Goal: Task Accomplishment & Management: Complete application form

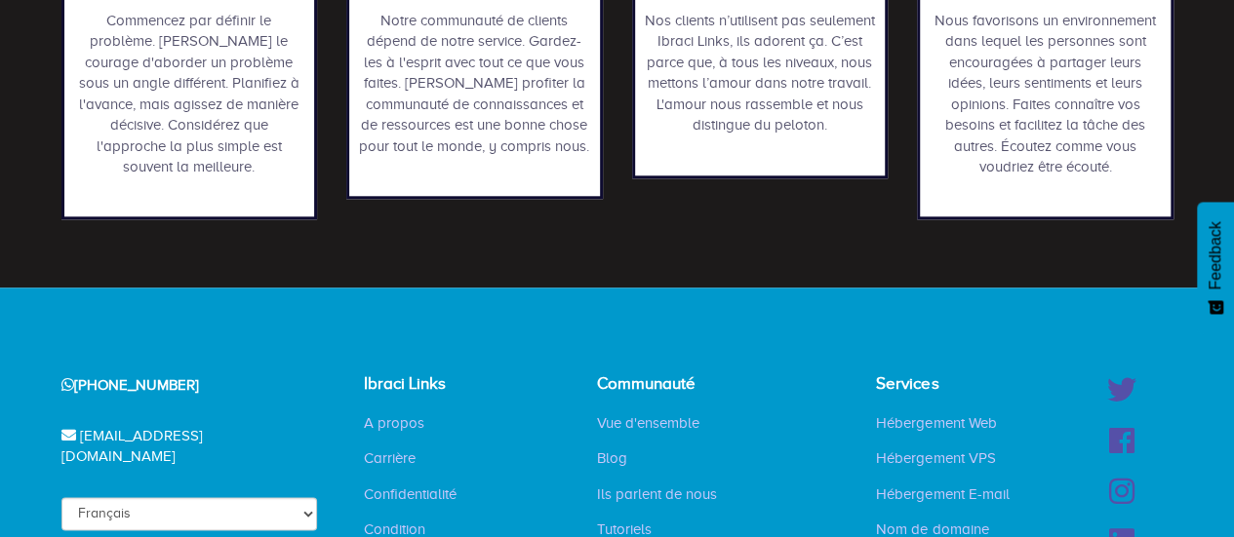
scroll to position [1185, 0]
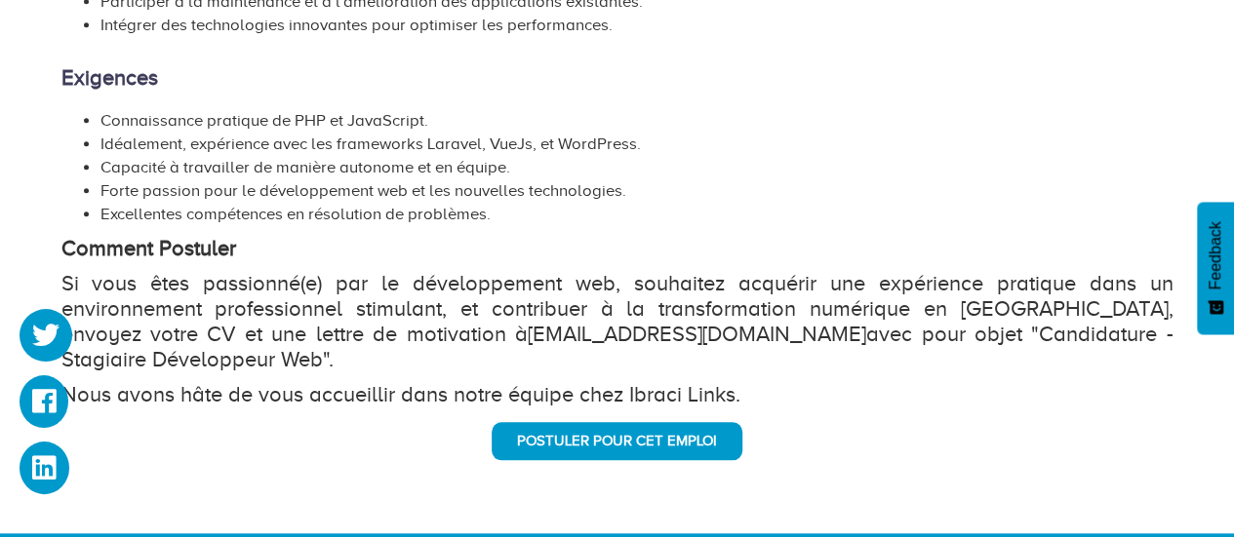
scroll to position [847, 0]
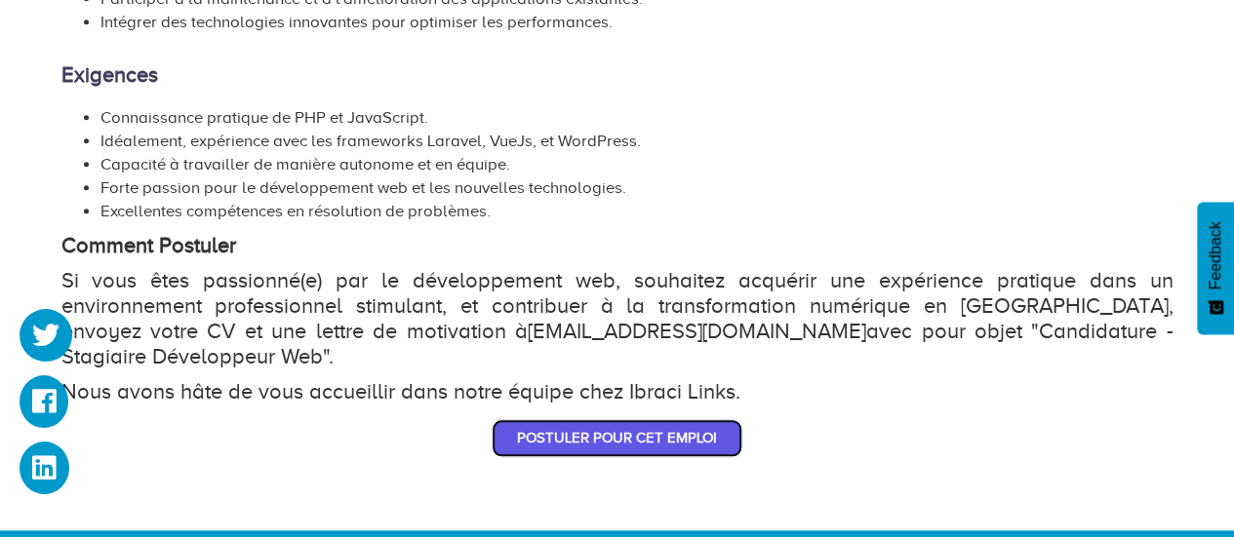
click at [571, 419] on link "Postuler pour cet emploi" at bounding box center [616, 438] width 251 height 38
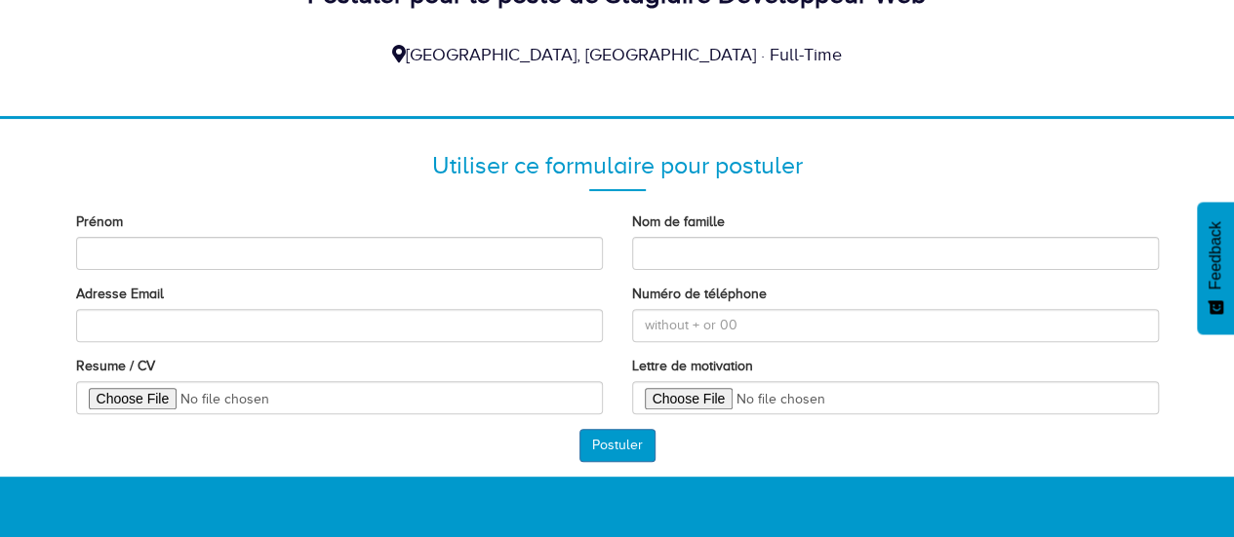
scroll to position [178, 0]
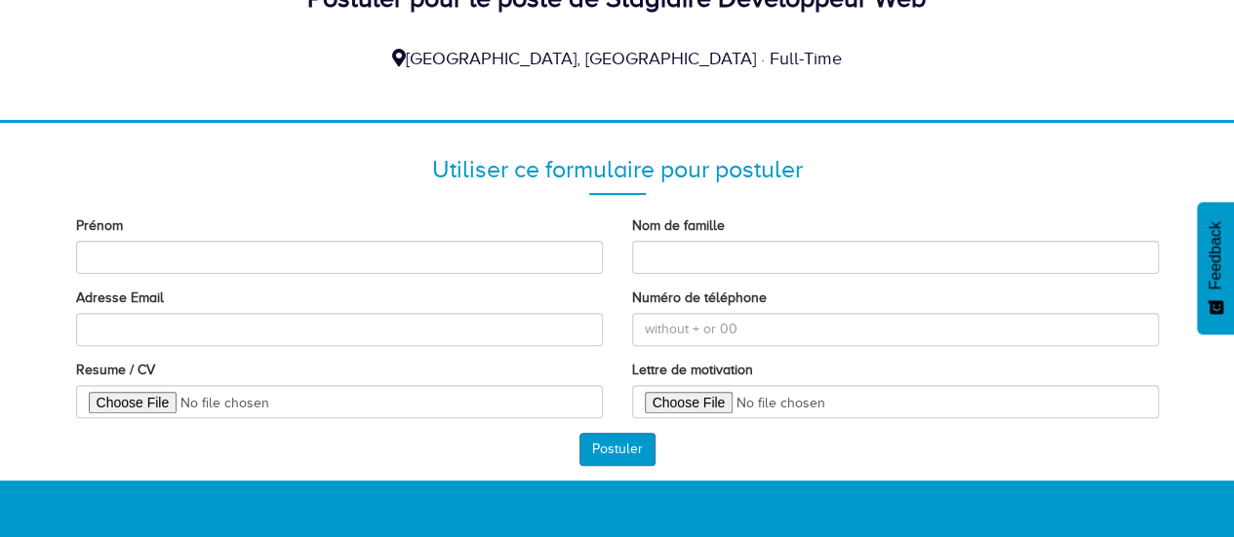
click at [961, 188] on div "Utiliser ce formulaire pour postuler" at bounding box center [617, 170] width 1112 height 94
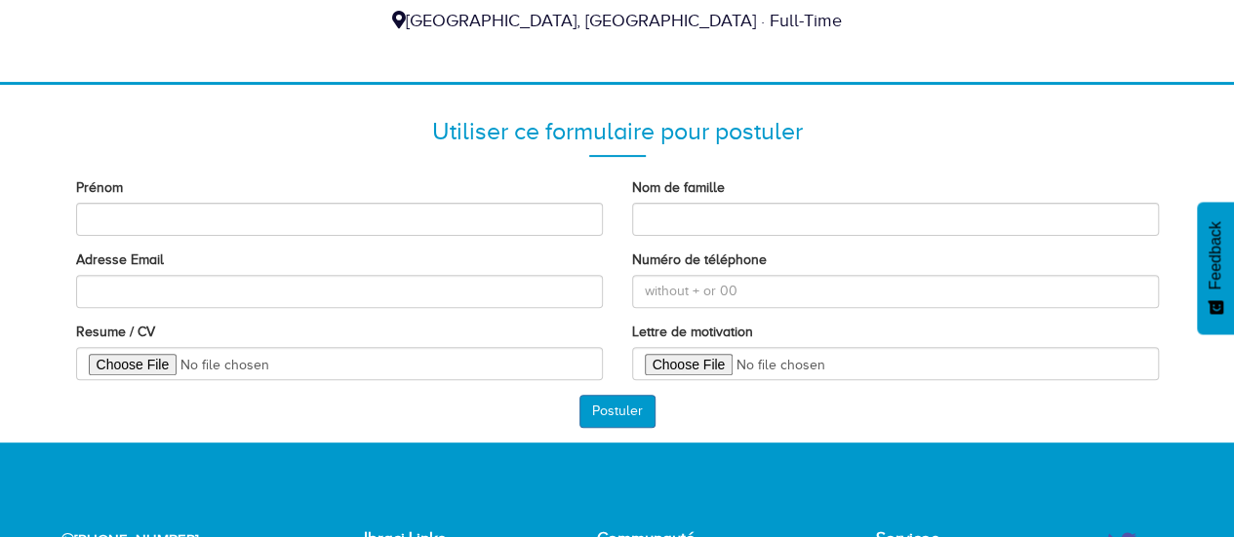
scroll to position [222, 0]
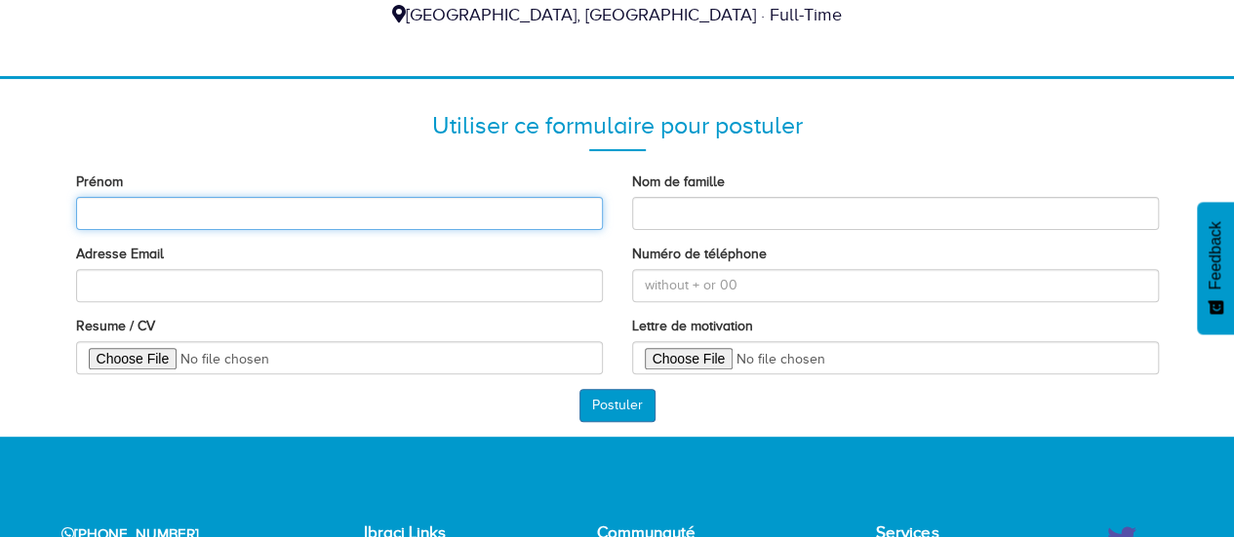
click at [557, 216] on input "Prénom" at bounding box center [339, 213] width 527 height 33
type input "N"
type input "Prince"
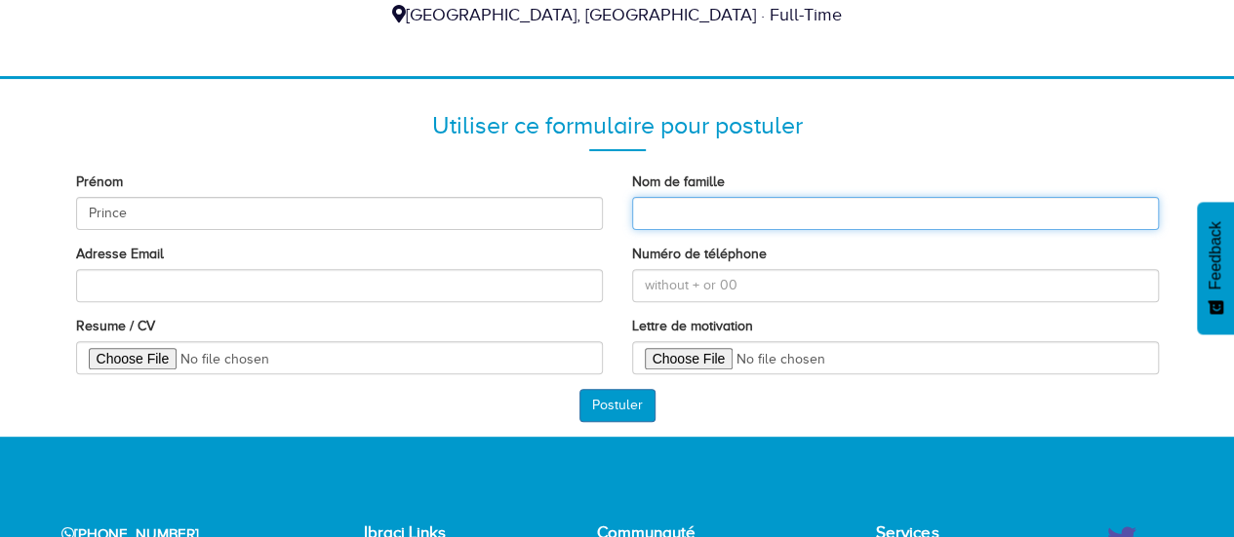
click at [675, 210] on input "Nom de famille" at bounding box center [895, 213] width 527 height 33
type input "Natoyoum"
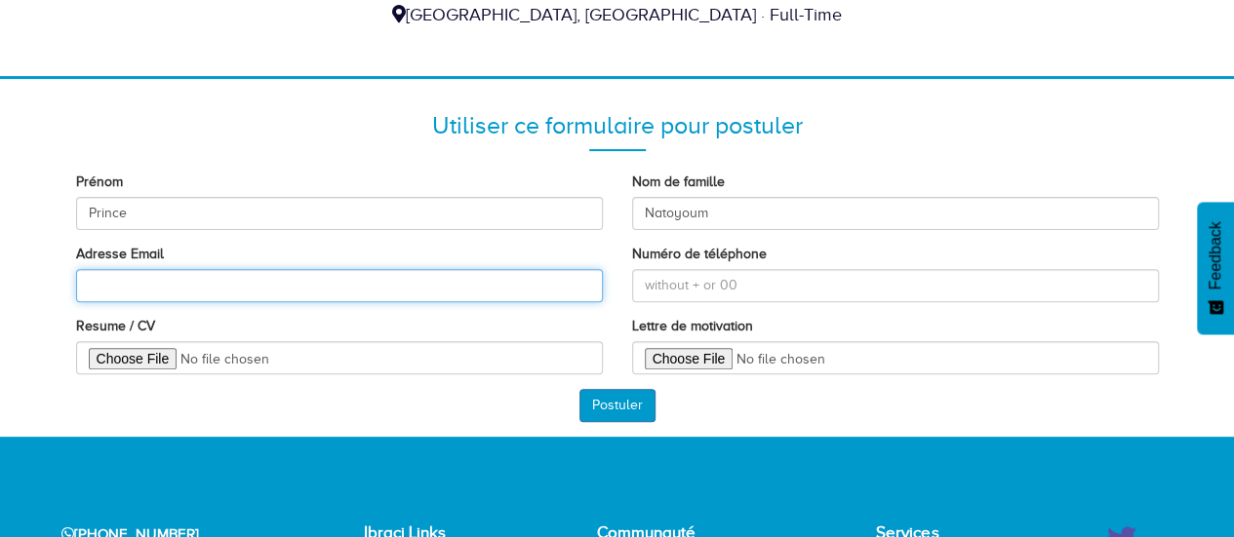
click at [358, 286] on input "Adresse Email" at bounding box center [339, 285] width 527 height 33
type input "natoyoumpriince@gmail.com"
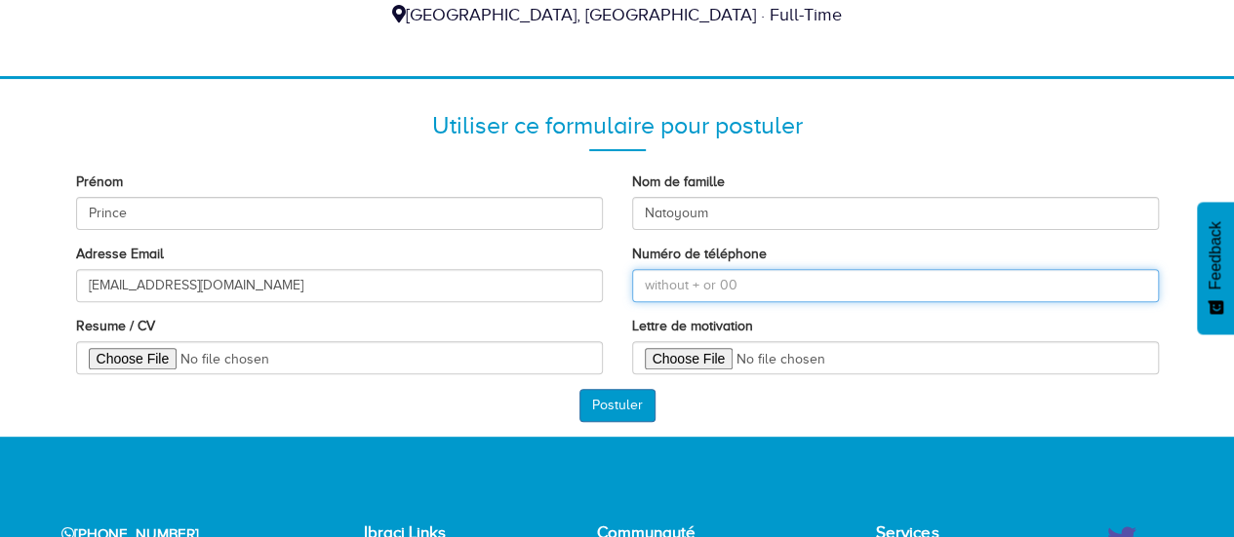
click at [717, 290] on input "Numéro de téléphone" at bounding box center [895, 285] width 527 height 33
type input "60219104"
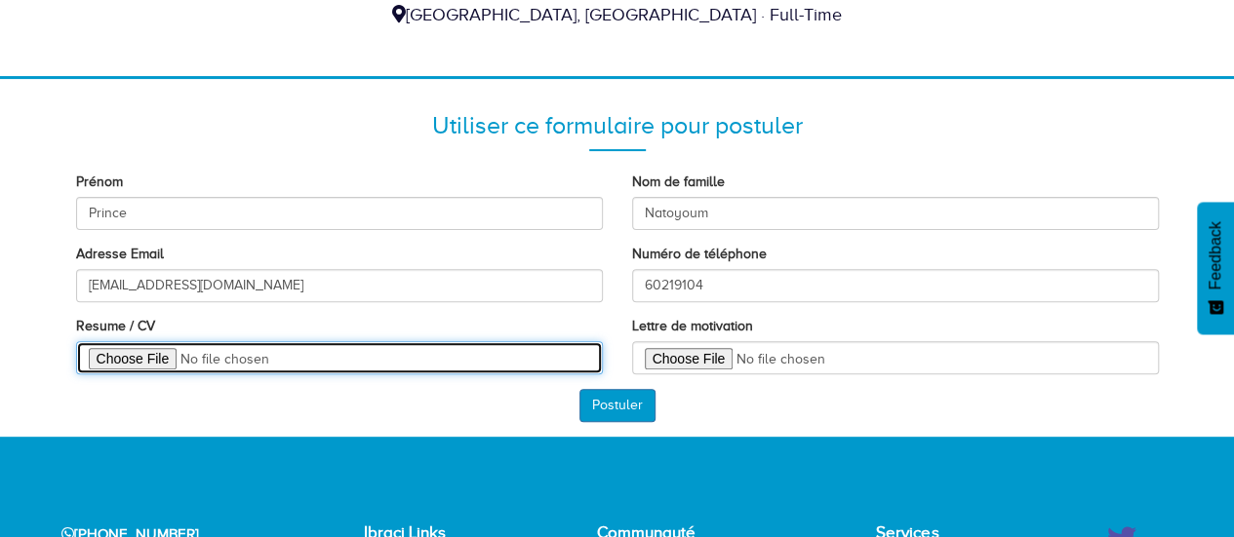
click at [133, 354] on input "Resume / CV" at bounding box center [339, 357] width 527 height 33
type input "C:\fakepath\cvdev.pdf"
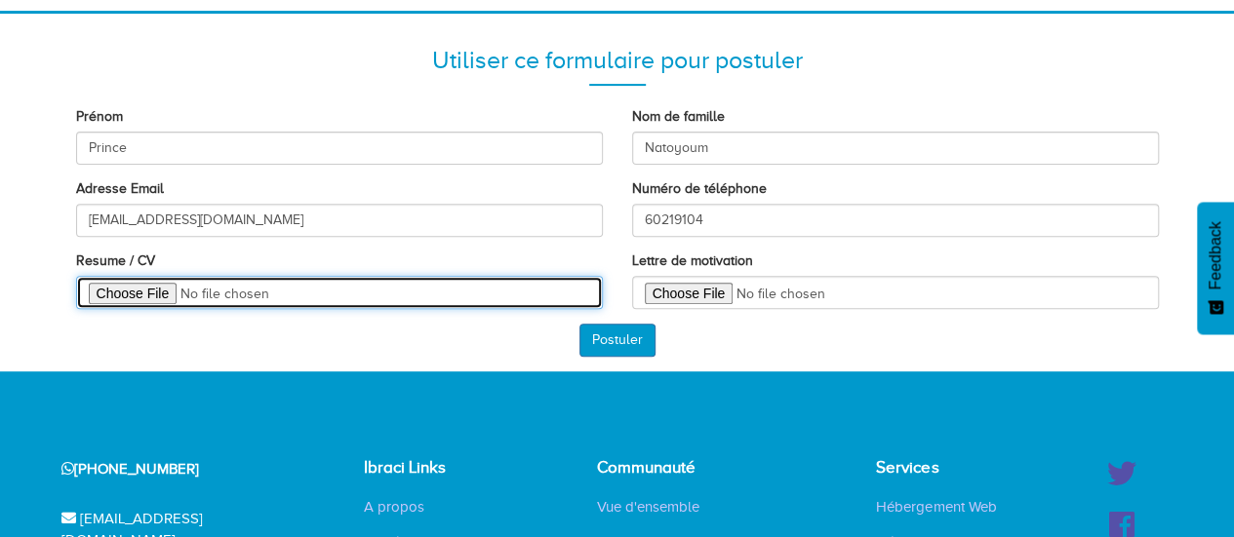
scroll to position [289, 0]
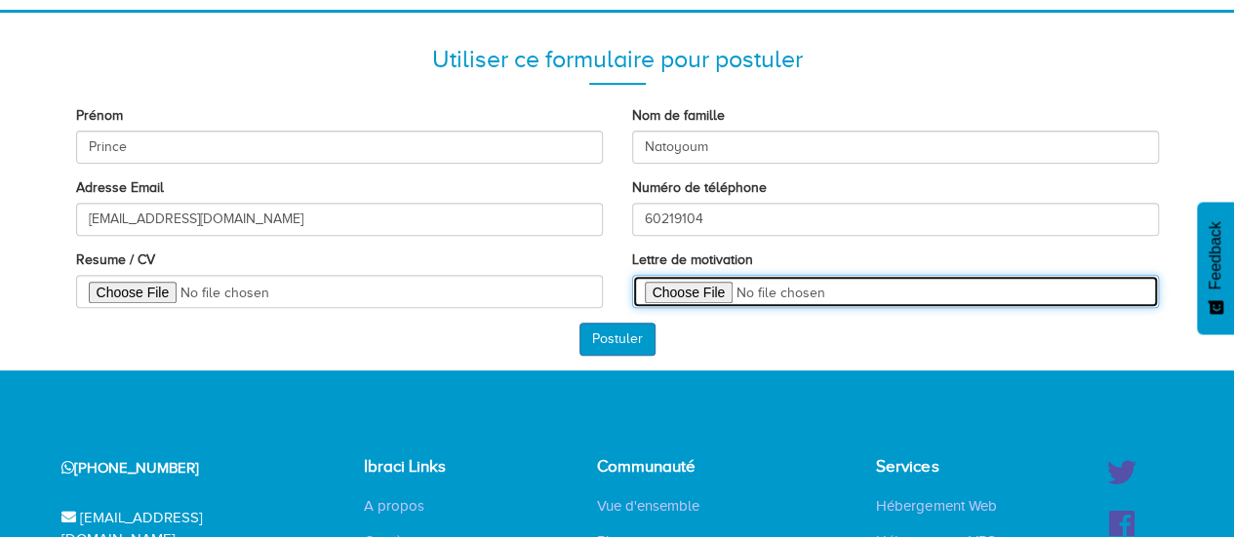
click at [683, 282] on input "Lettre de motivation" at bounding box center [895, 291] width 527 height 33
type input "C:\fakepath\ldmdev.pdf"
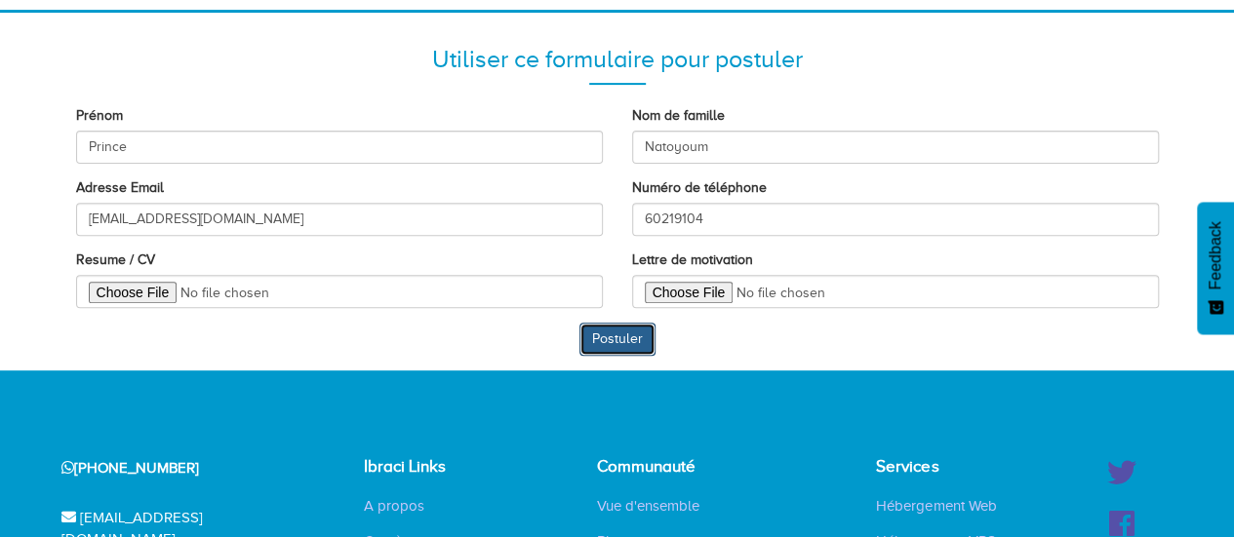
click at [619, 344] on button "Postuler" at bounding box center [617, 339] width 76 height 33
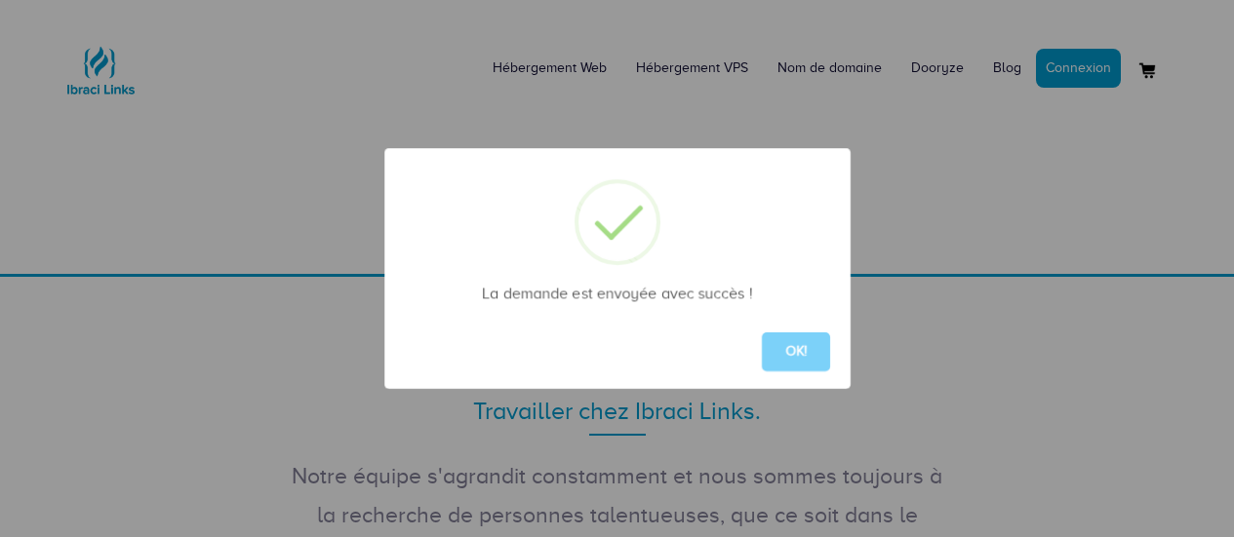
scroll to position [142, 0]
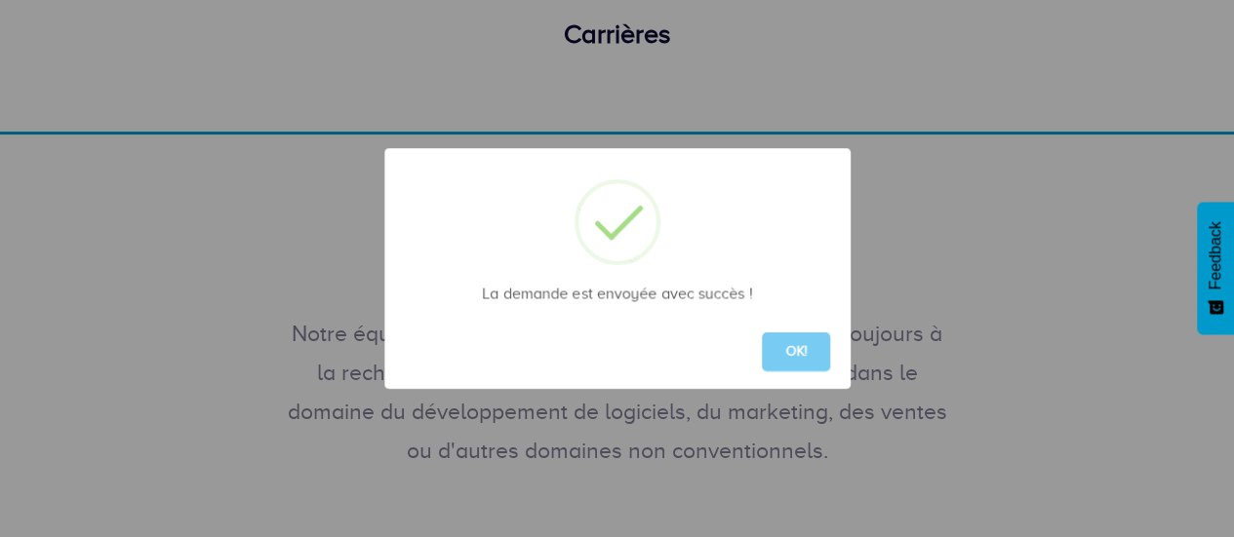
click at [797, 362] on button "OK!" at bounding box center [796, 352] width 68 height 39
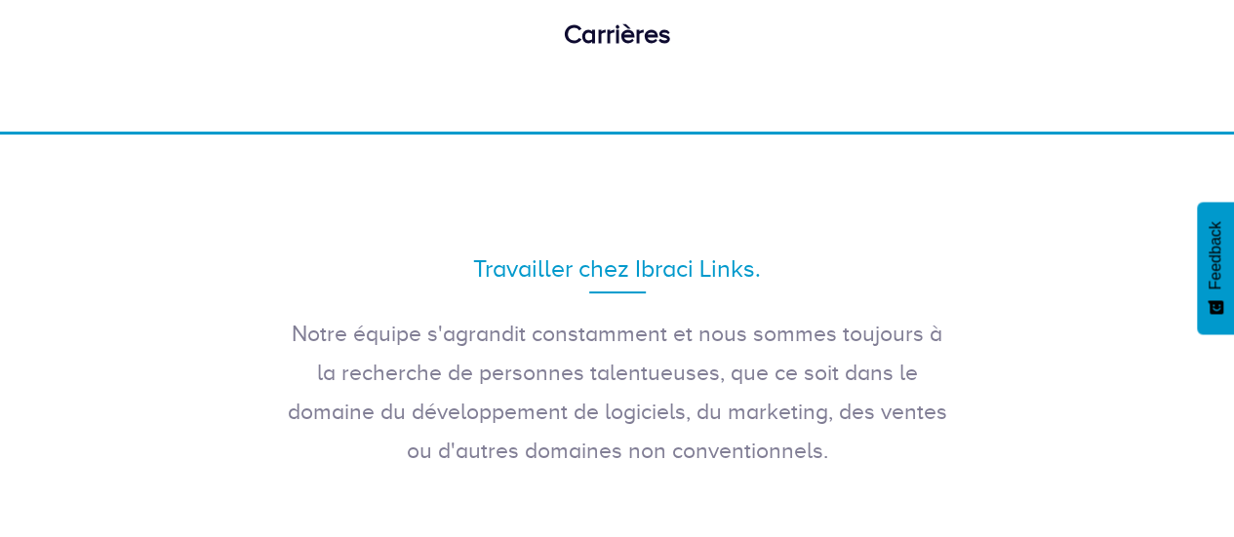
scroll to position [0, 0]
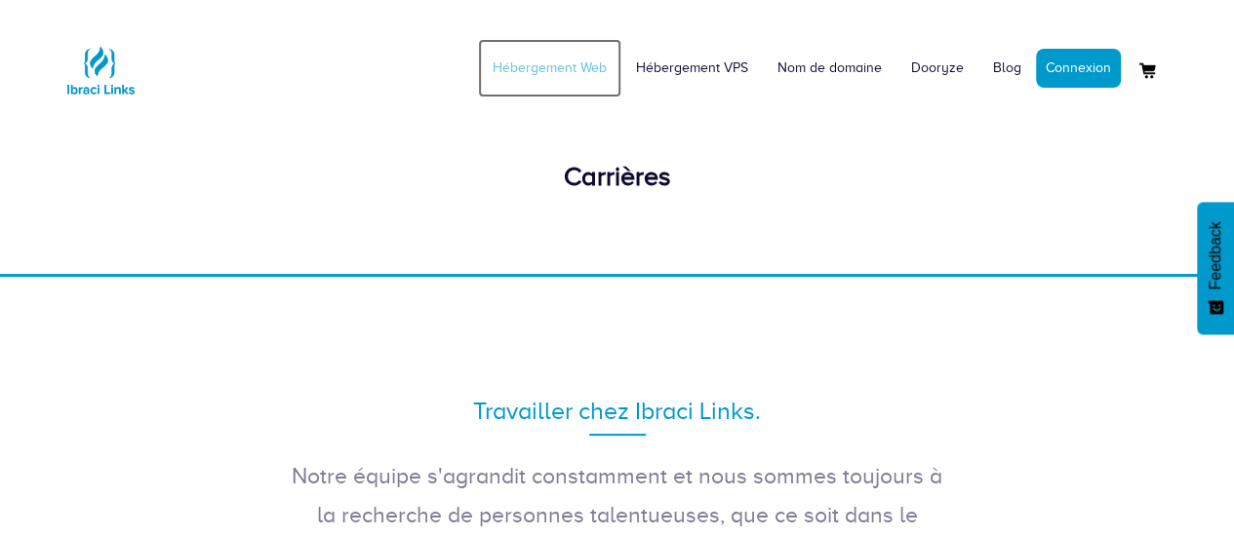
click at [563, 59] on link "Hébergement Web" at bounding box center [549, 68] width 143 height 59
